Goal: Find specific page/section: Find specific page/section

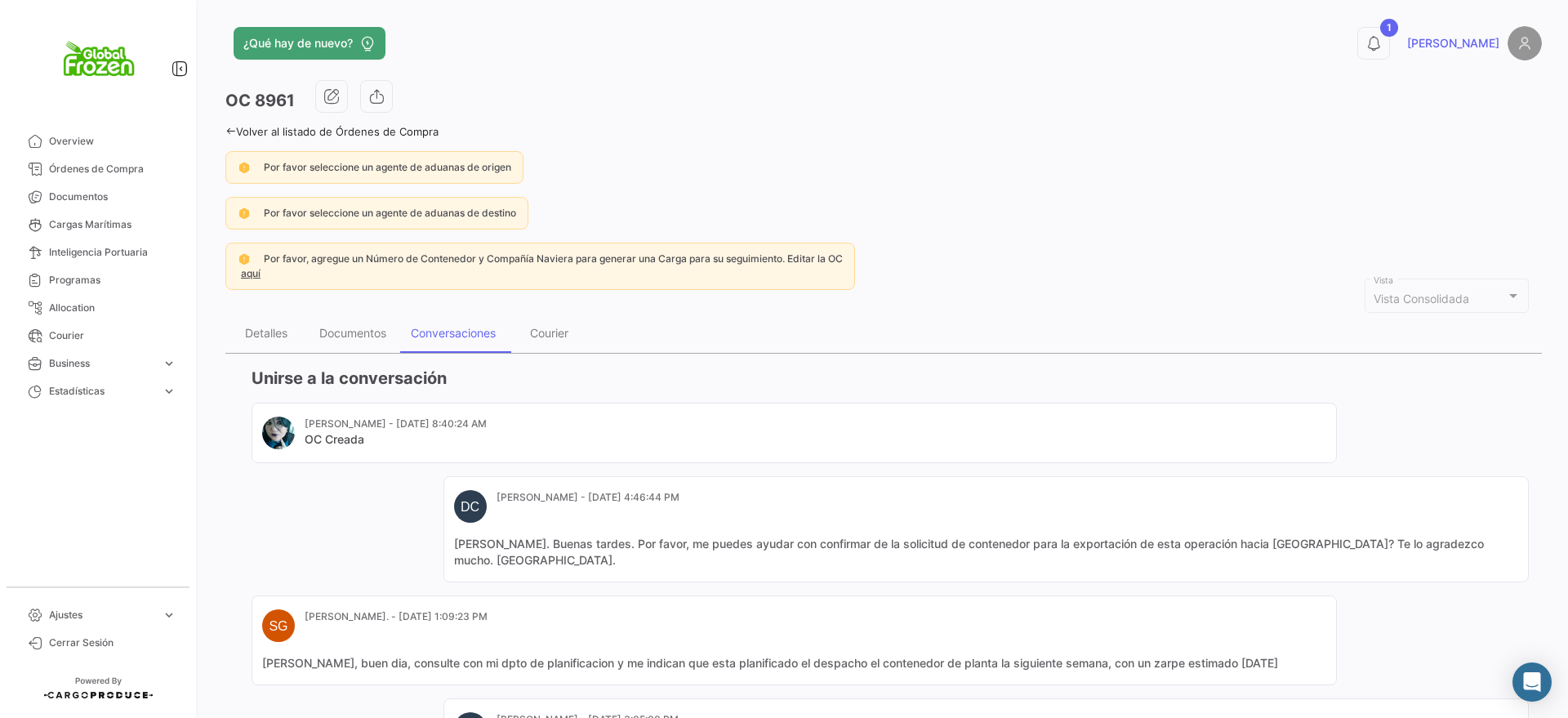
click at [61, 197] on span "Documentos" at bounding box center [112, 197] width 127 height 15
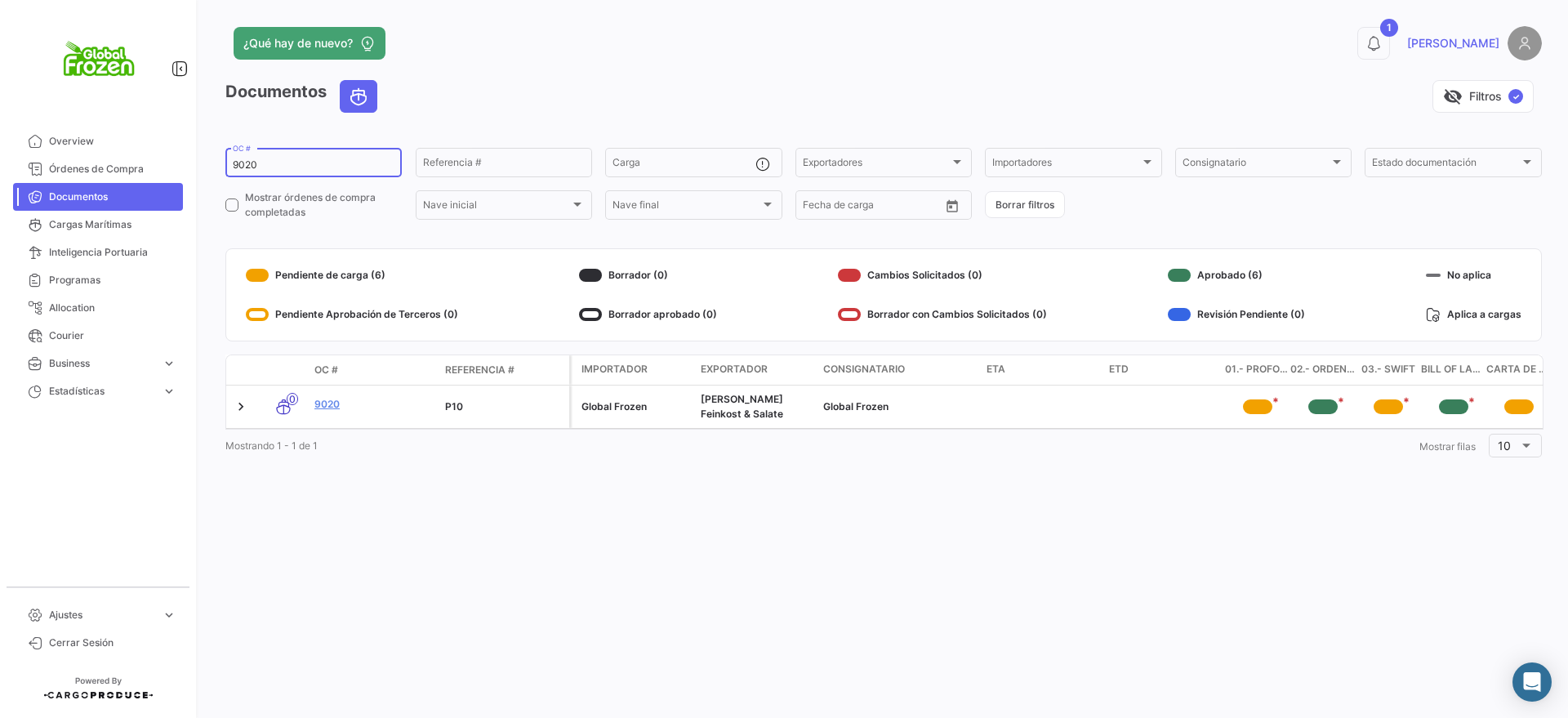
drag, startPoint x: 279, startPoint y: 160, endPoint x: 186, endPoint y: 155, distance: 93.1
click at [186, 155] on mat-sidenav-container "Overview Órdenes de Compra Documentos Cargas Marítimas Inteligencia Portuaria P…" at bounding box center [784, 359] width 1568 height 718
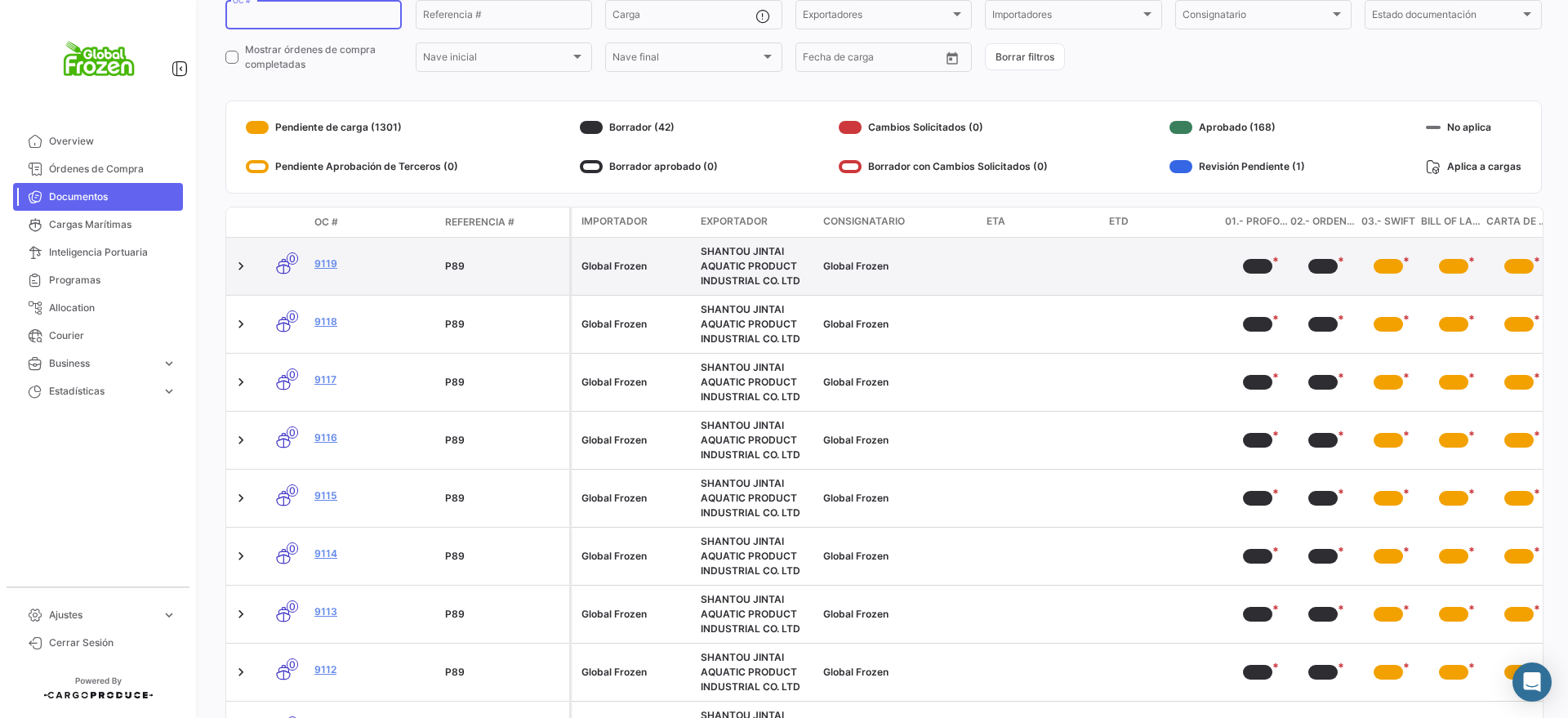
scroll to position [336, 0]
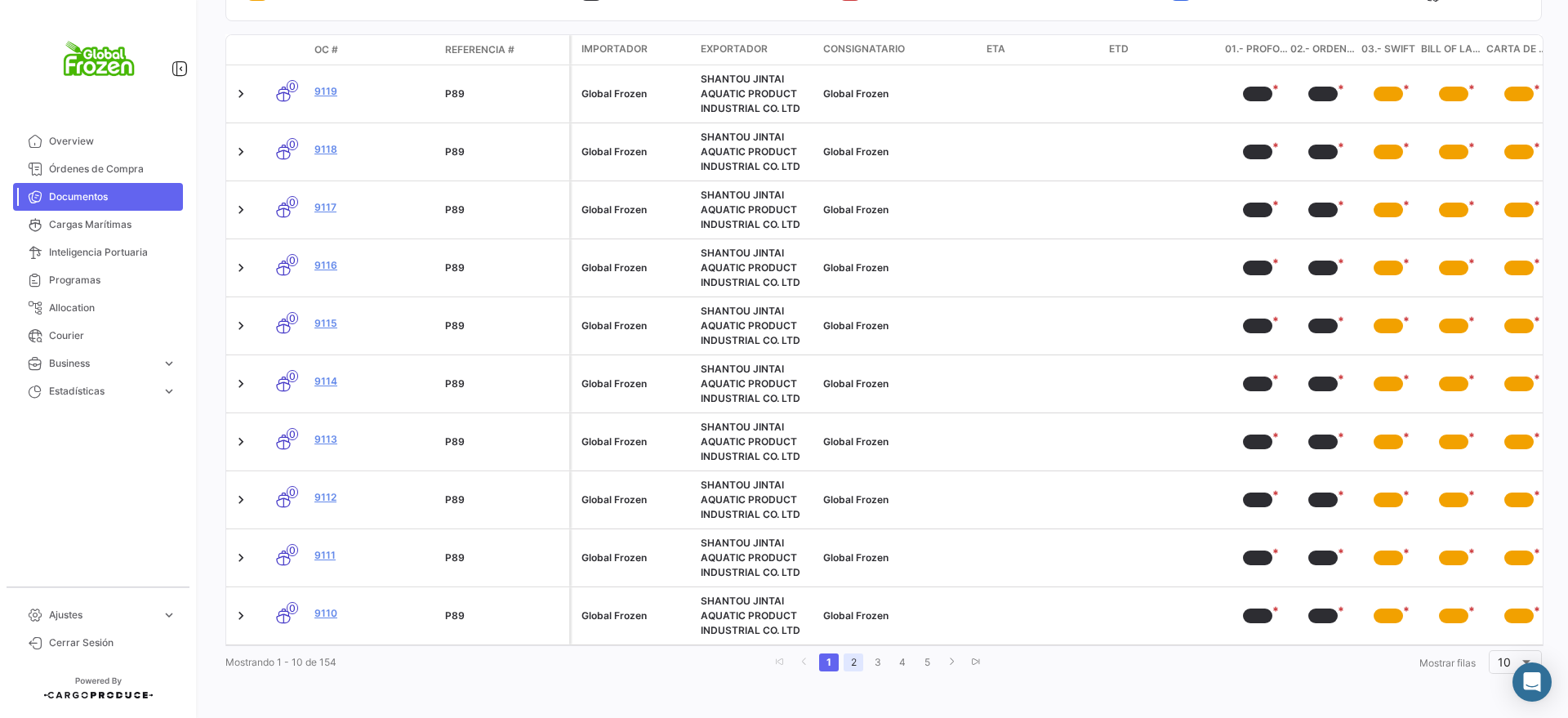
click at [850, 653] on link "2" at bounding box center [853, 662] width 20 height 18
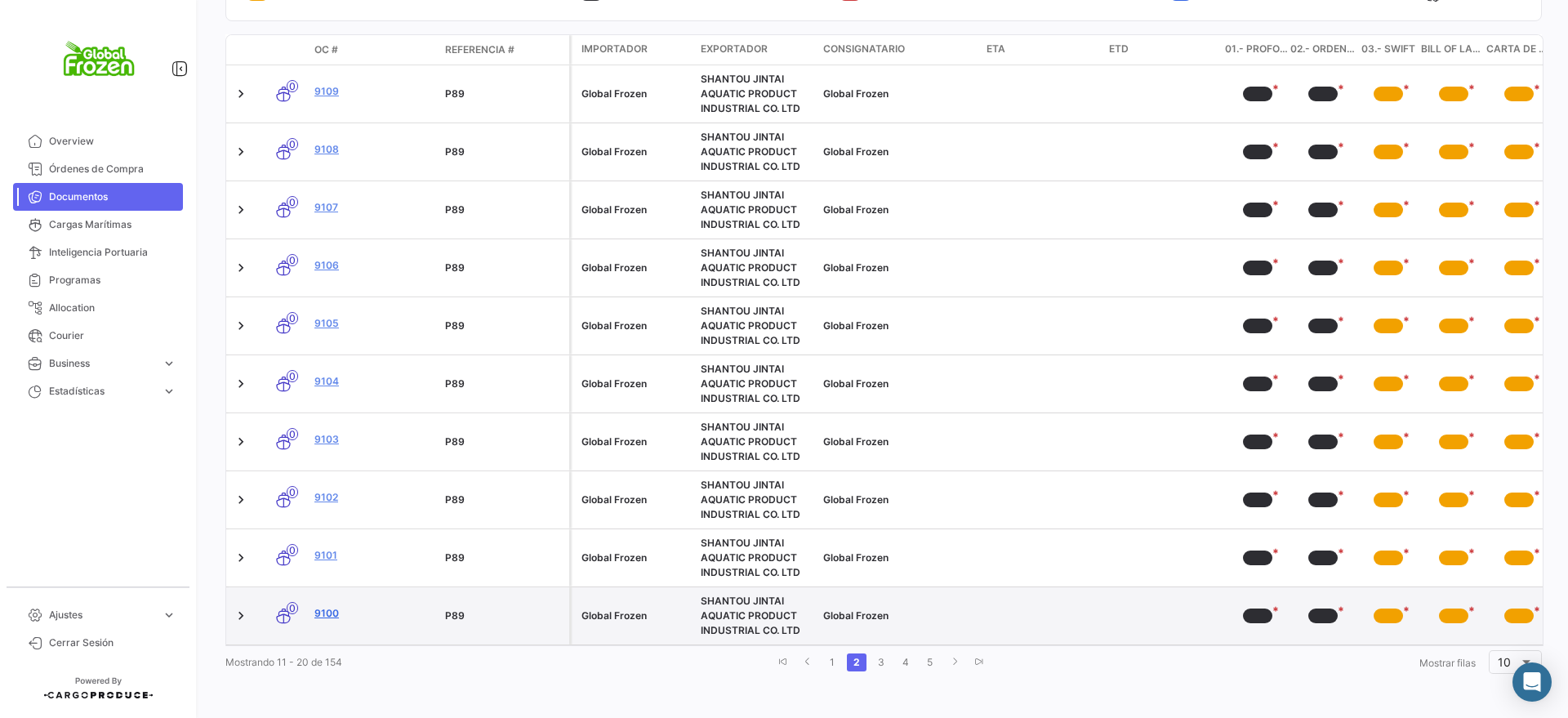
click at [325, 607] on link "9100" at bounding box center [373, 614] width 118 height 15
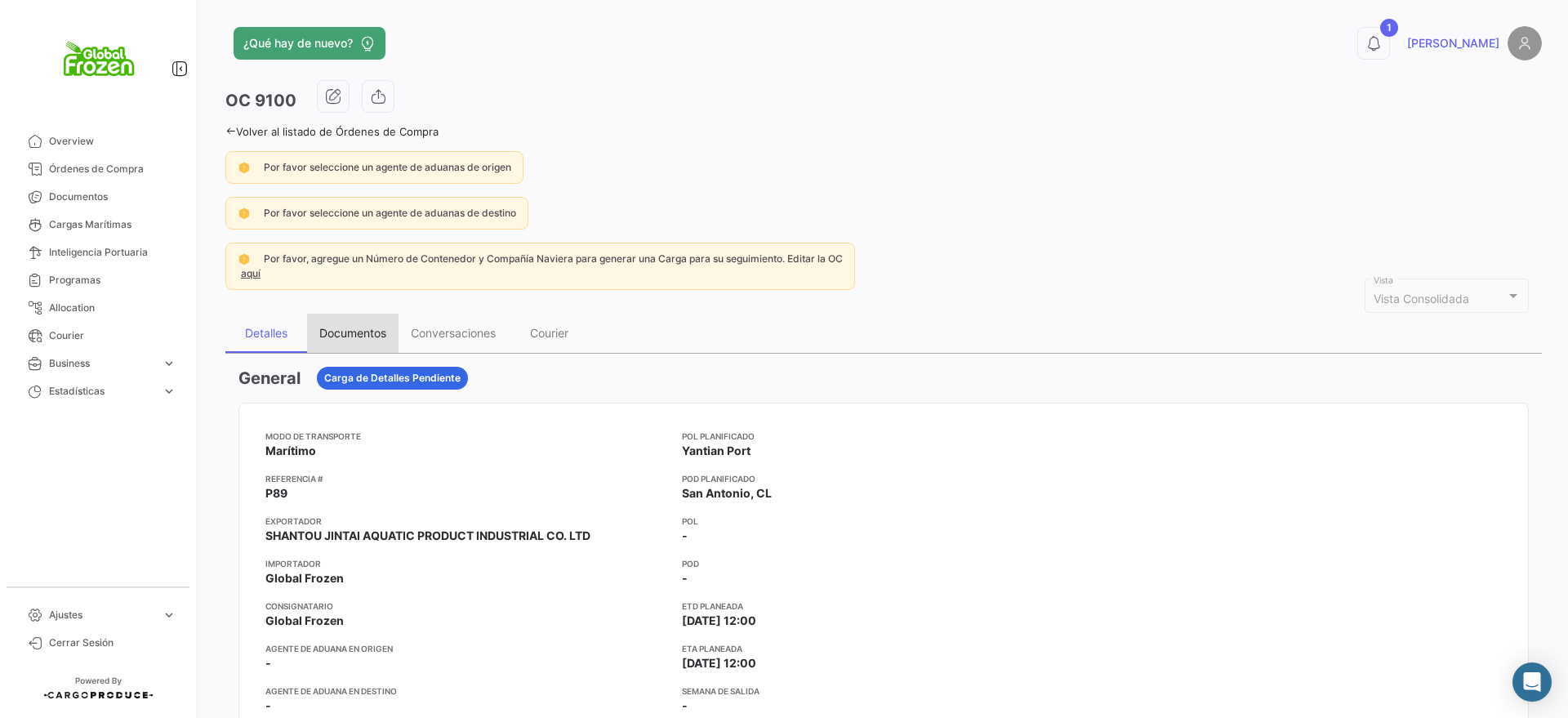
click at [349, 320] on div "Documentos" at bounding box center [352, 334] width 91 height 40
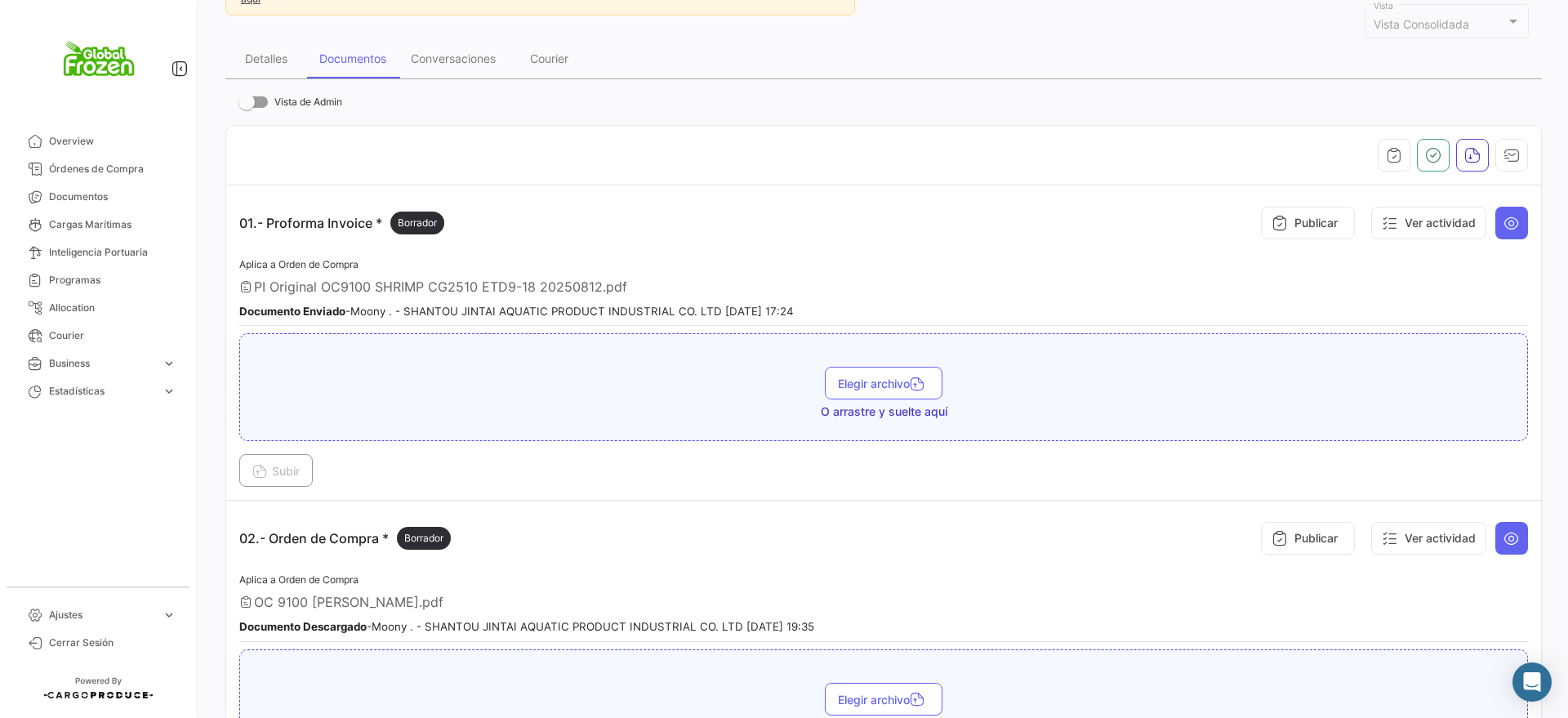
scroll to position [307, 0]
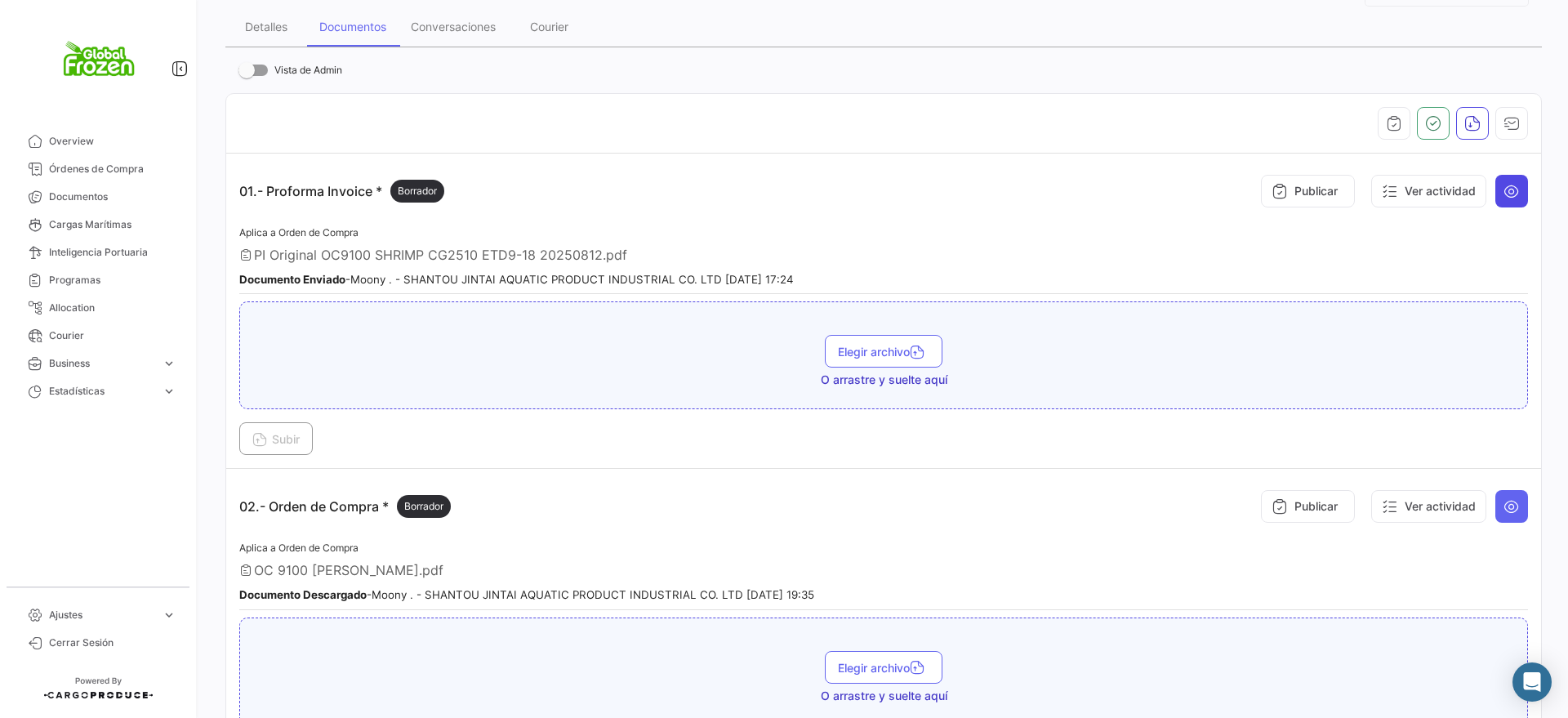
click at [1503, 191] on icon at bounding box center [1511, 191] width 16 height 16
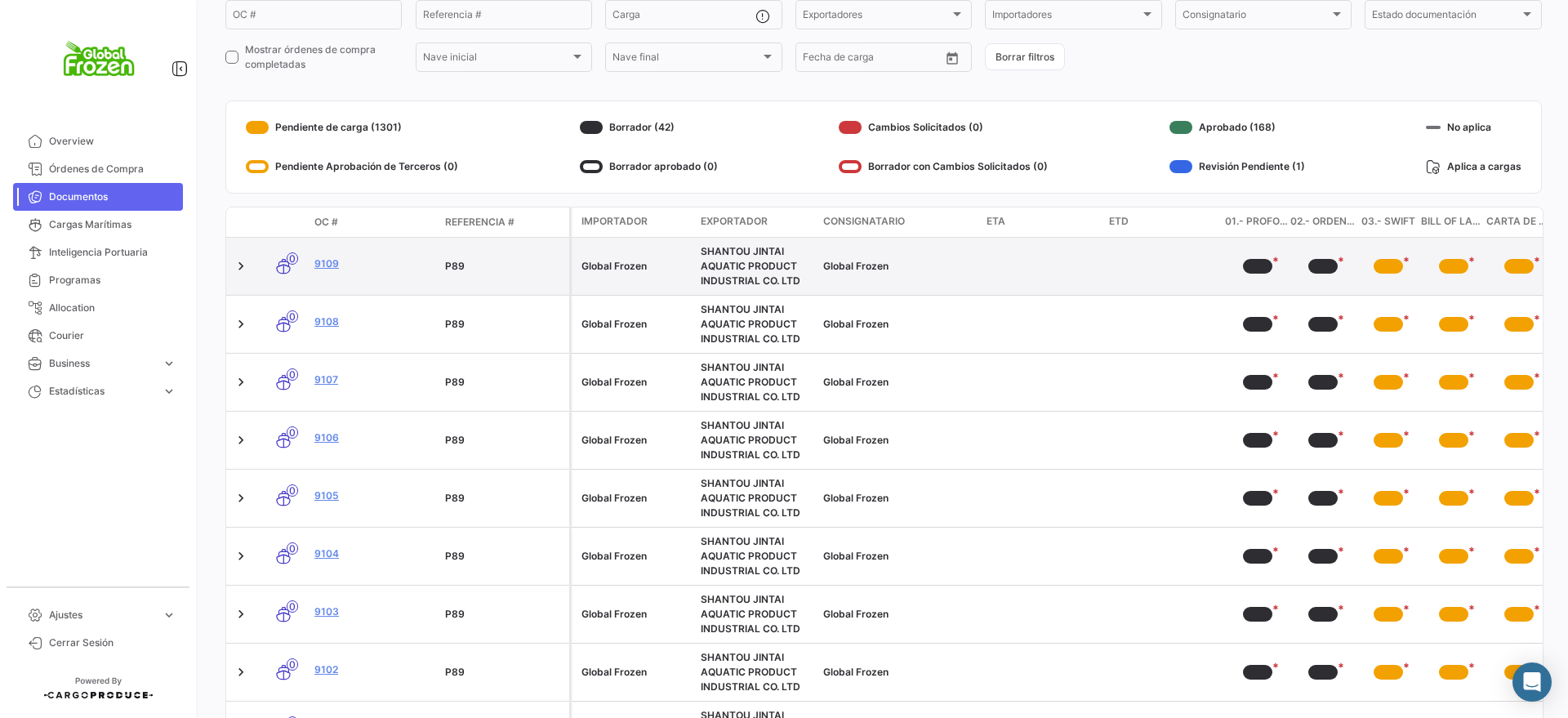
scroll to position [336, 0]
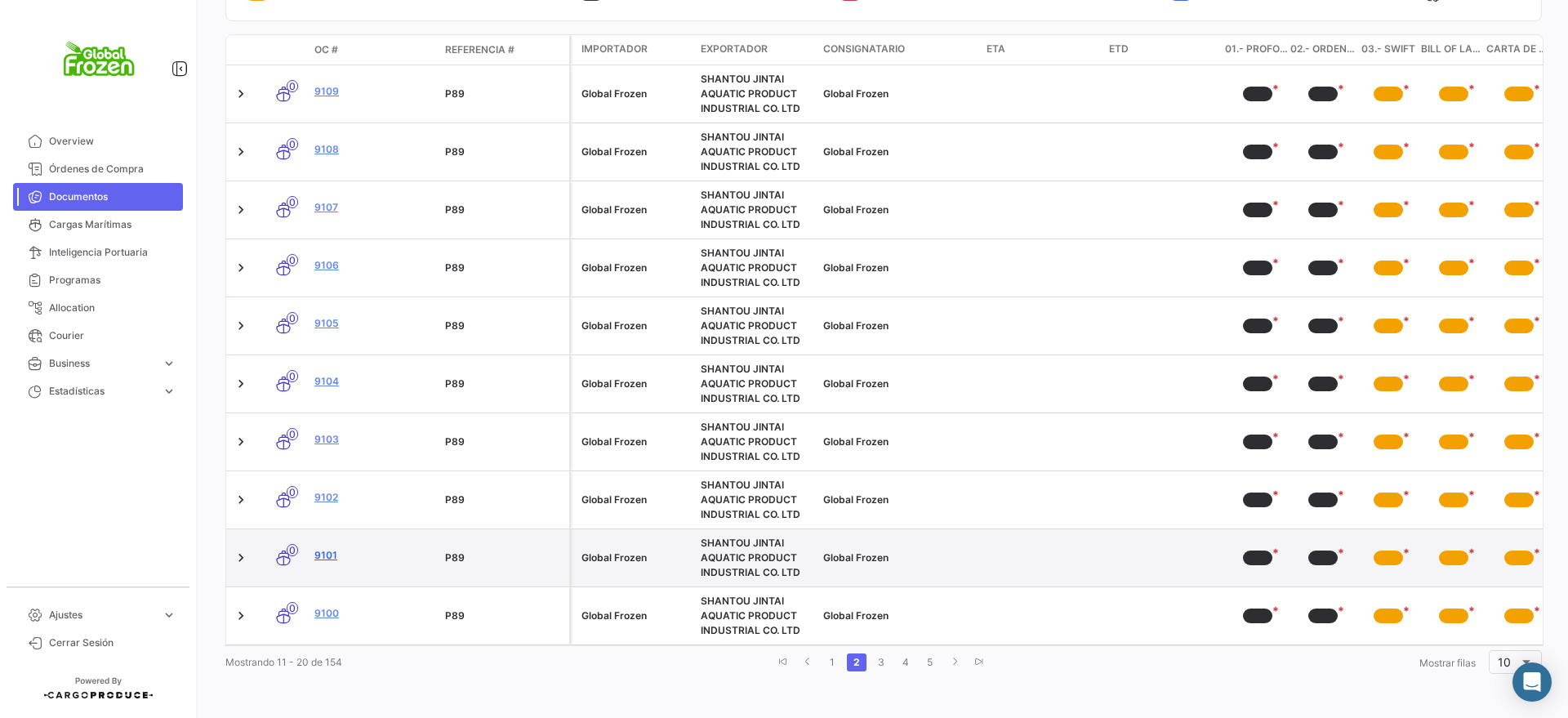
click at [318, 533] on datatable-body-cell "9101" at bounding box center [373, 558] width 131 height 58
click at [327, 548] on link "9101" at bounding box center [373, 555] width 118 height 15
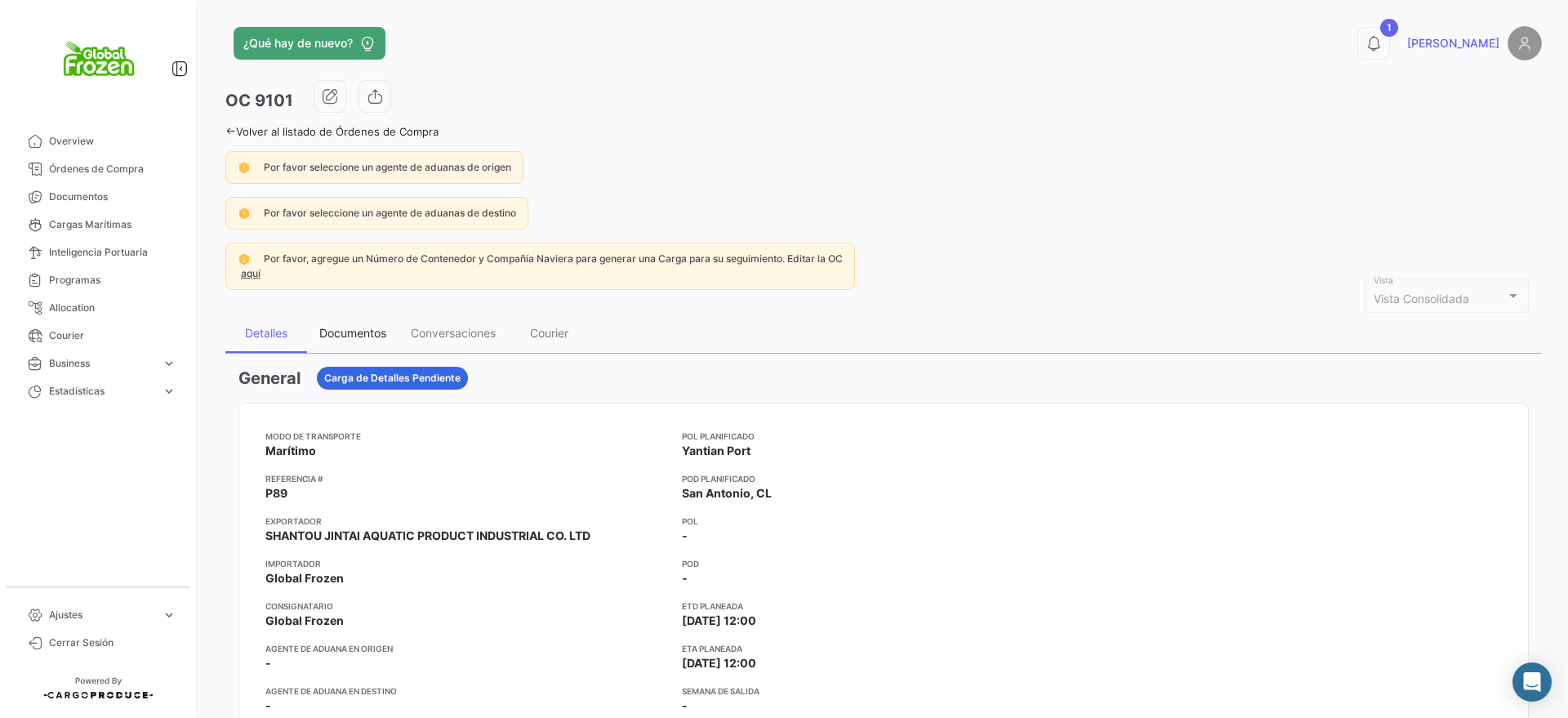
click at [364, 333] on div "Documentos" at bounding box center [352, 333] width 66 height 14
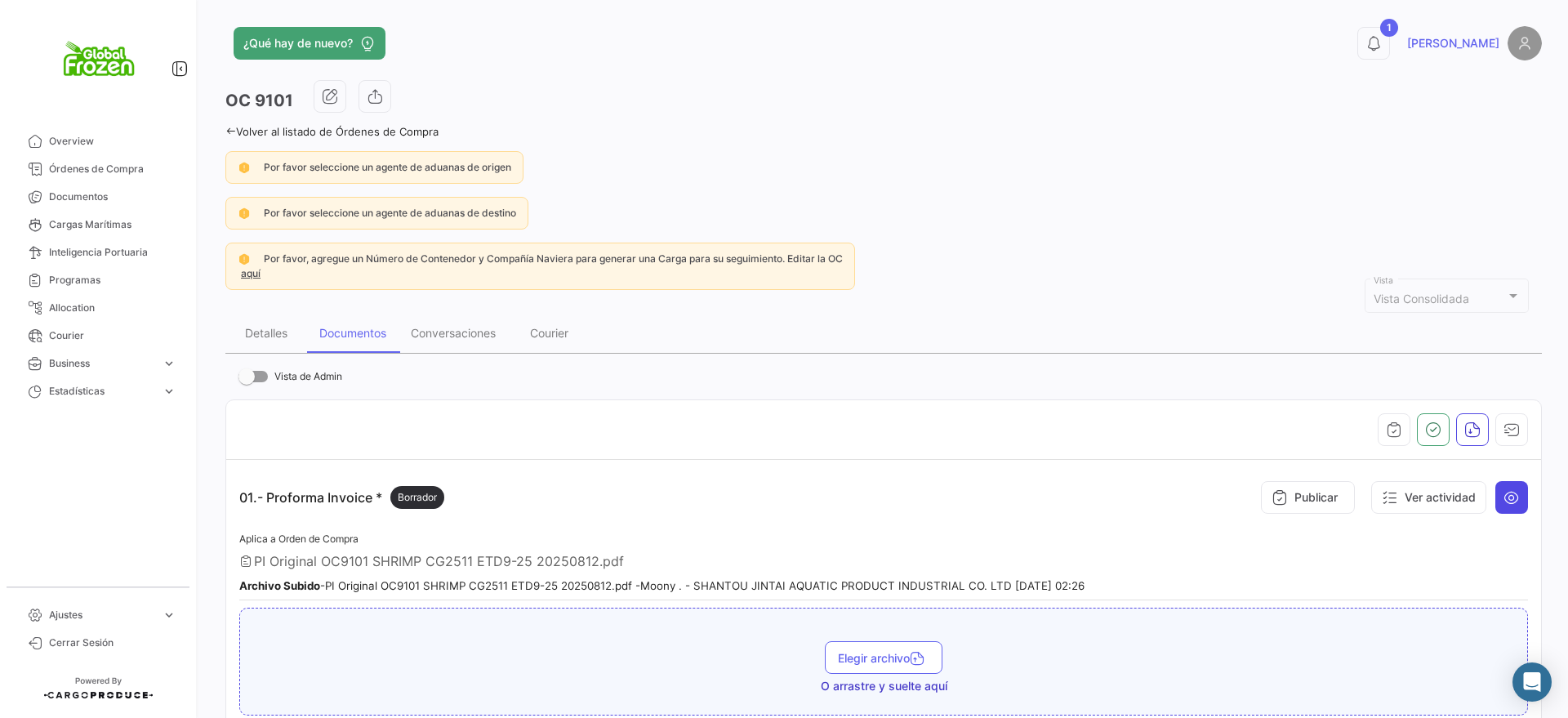
click at [1503, 502] on icon at bounding box center [1511, 498] width 16 height 16
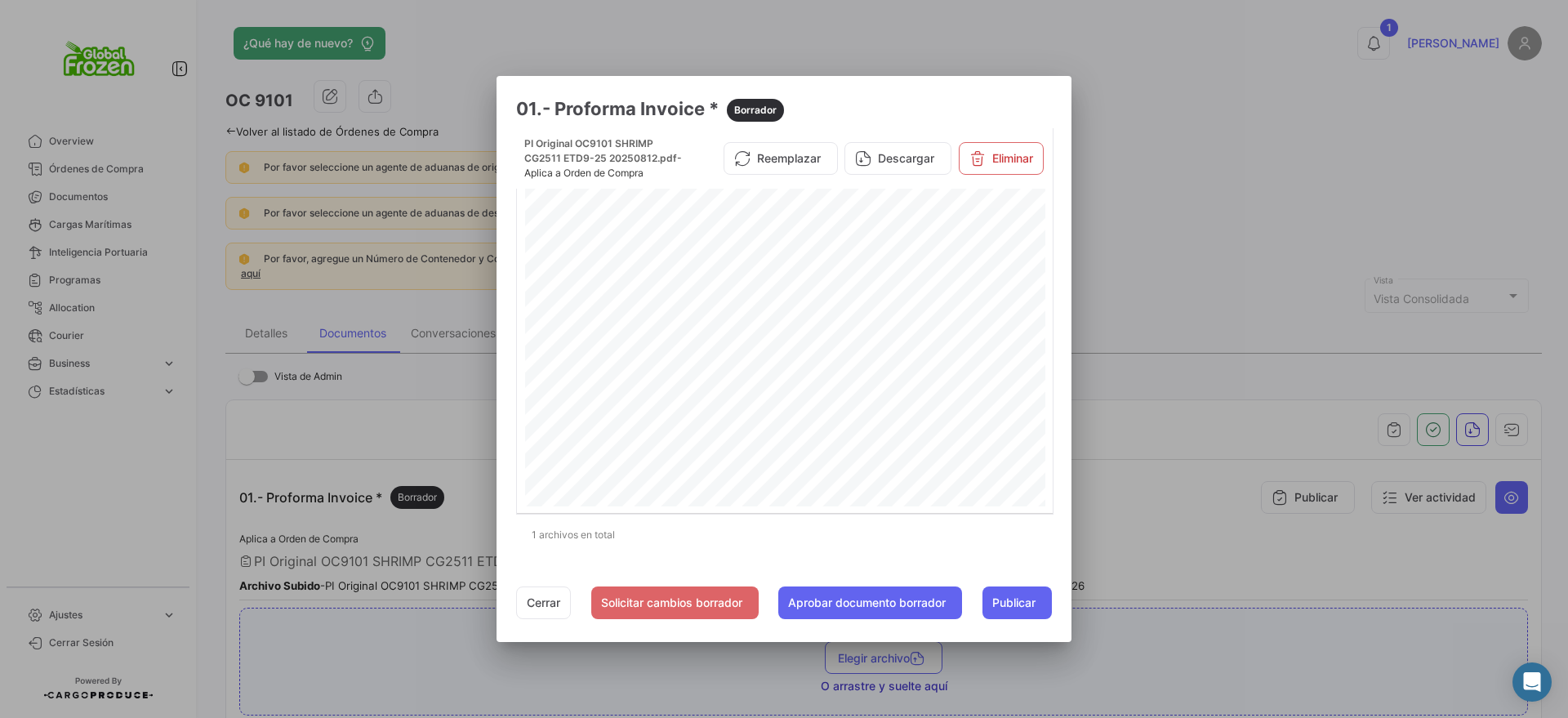
click at [1120, 164] on div at bounding box center [784, 359] width 1568 height 718
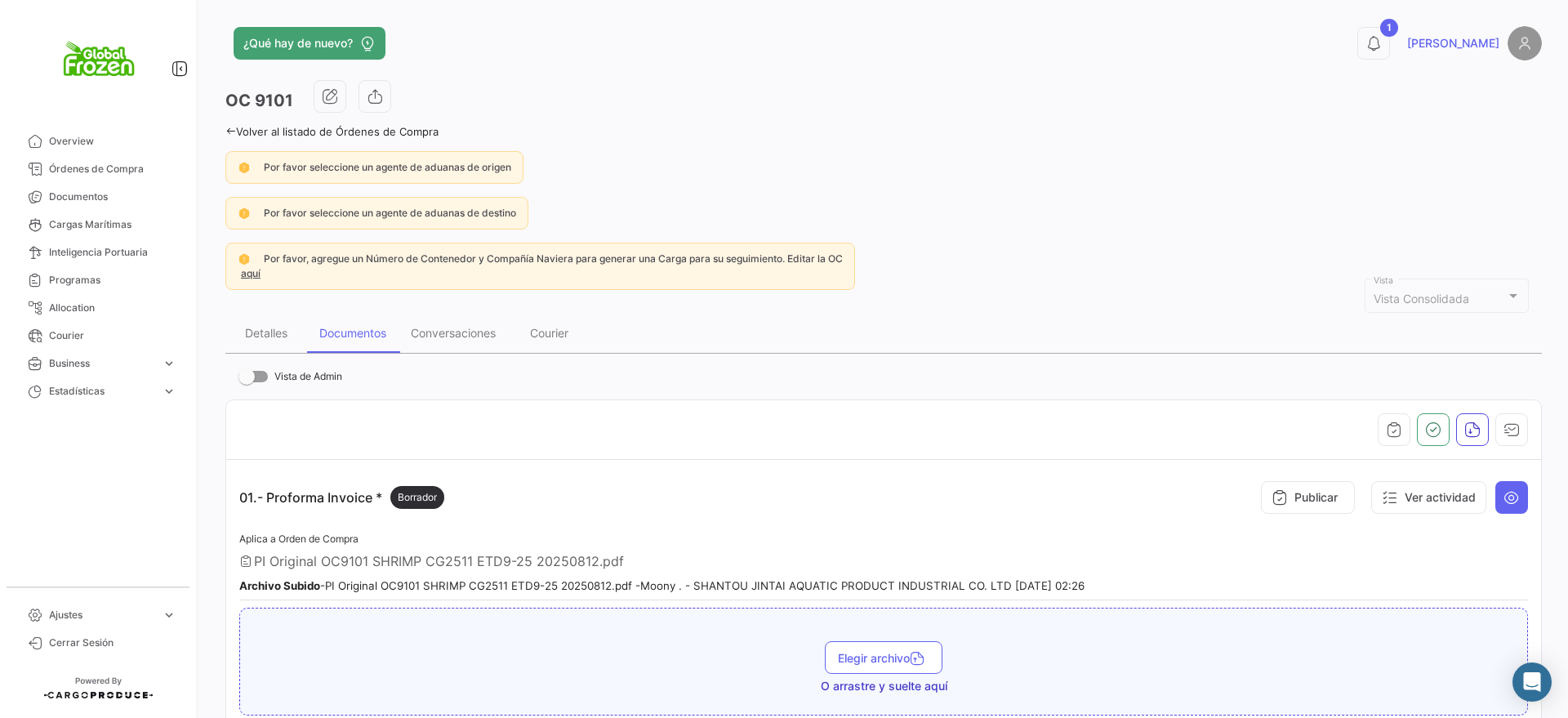
click at [756, 427] on div at bounding box center [883, 429] width 1289 height 33
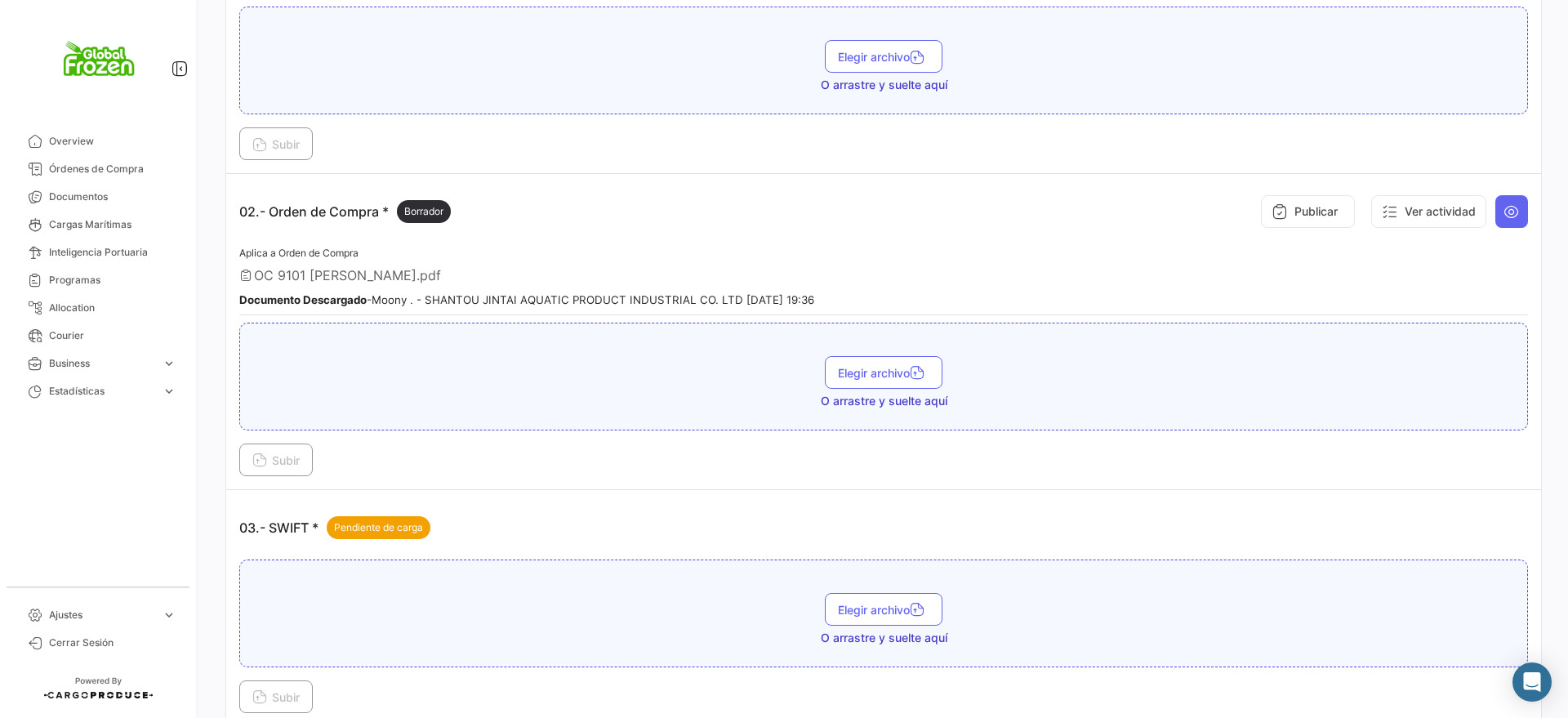
scroll to position [613, 0]
